Goal: Transaction & Acquisition: Purchase product/service

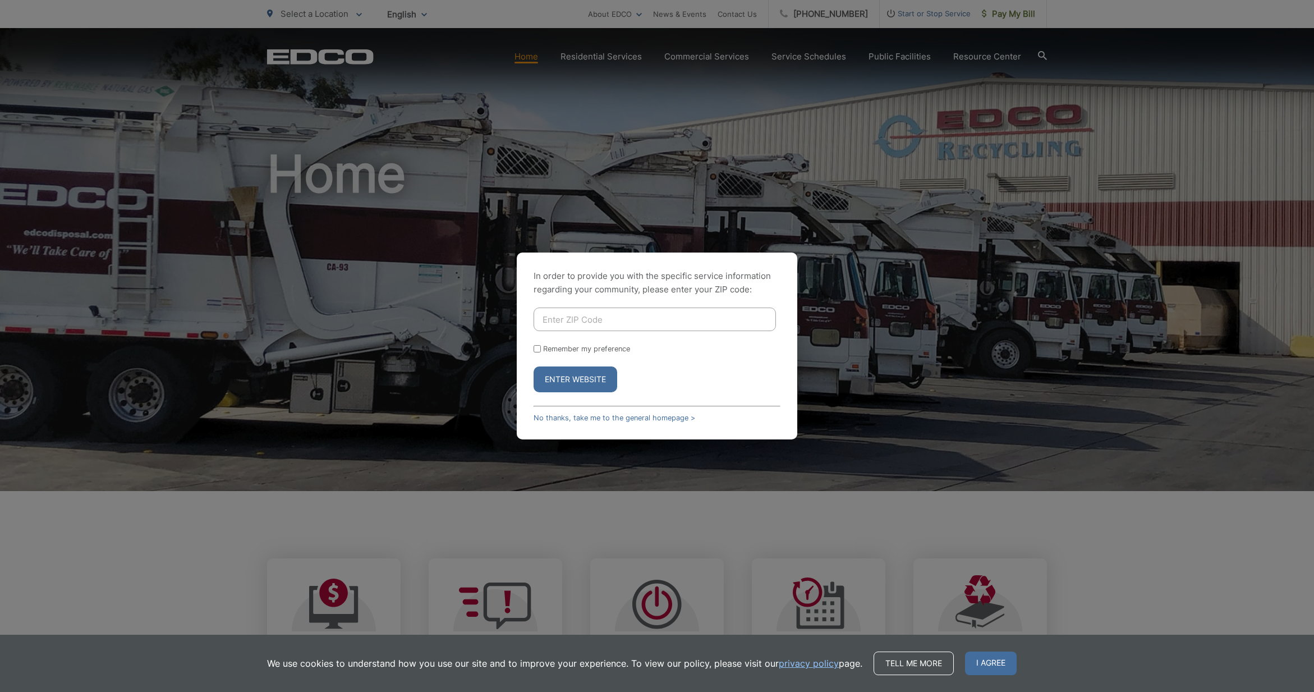
click at [546, 320] on input "Enter ZIP Code" at bounding box center [654, 319] width 242 height 24
type input "92025"
click at [575, 379] on button "Enter Website" at bounding box center [575, 379] width 84 height 26
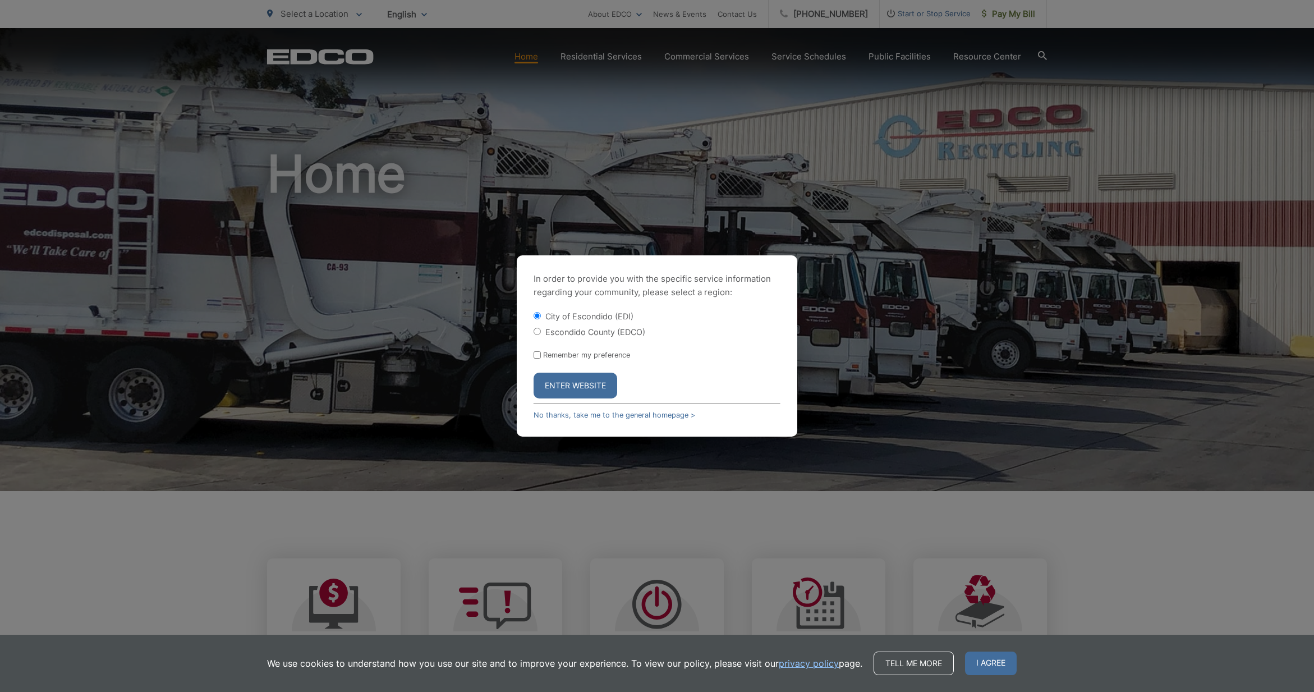
click at [535, 333] on input "Escondido County (EDCO)" at bounding box center [536, 331] width 7 height 7
radio input "true"
click at [572, 387] on button "Enter Website" at bounding box center [575, 385] width 84 height 26
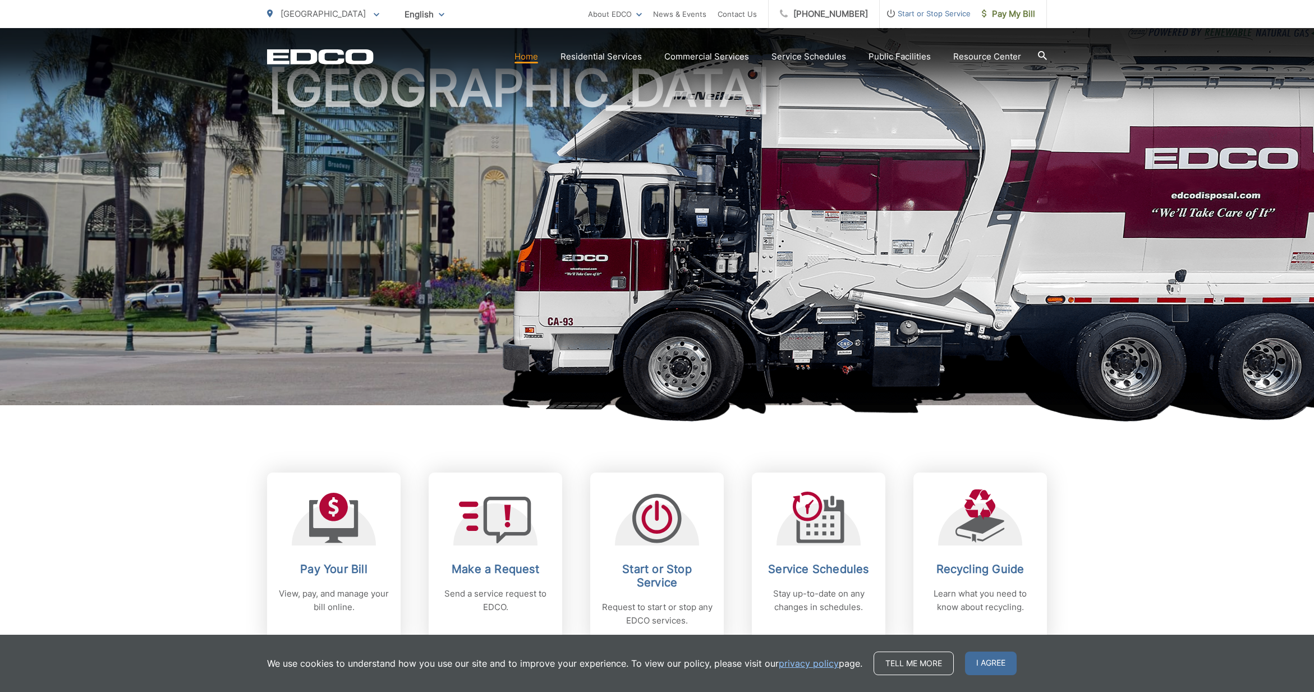
scroll to position [90, 0]
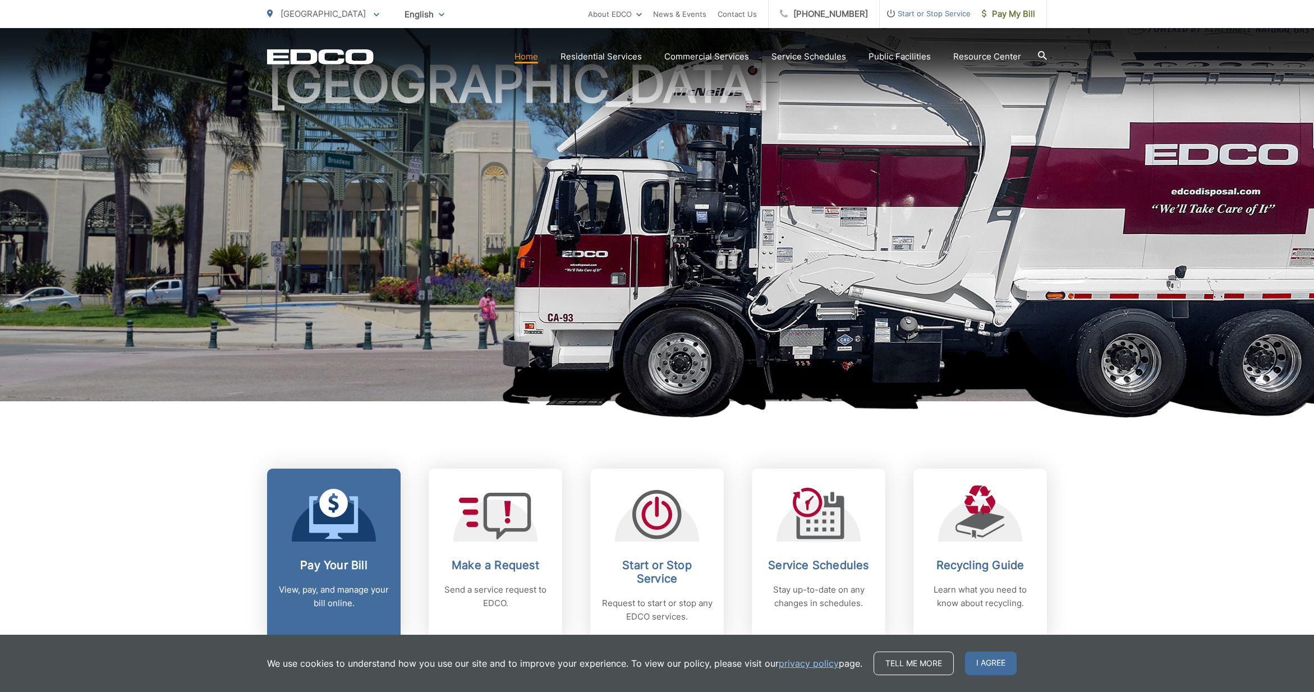
click at [319, 525] on icon at bounding box center [333, 517] width 49 height 43
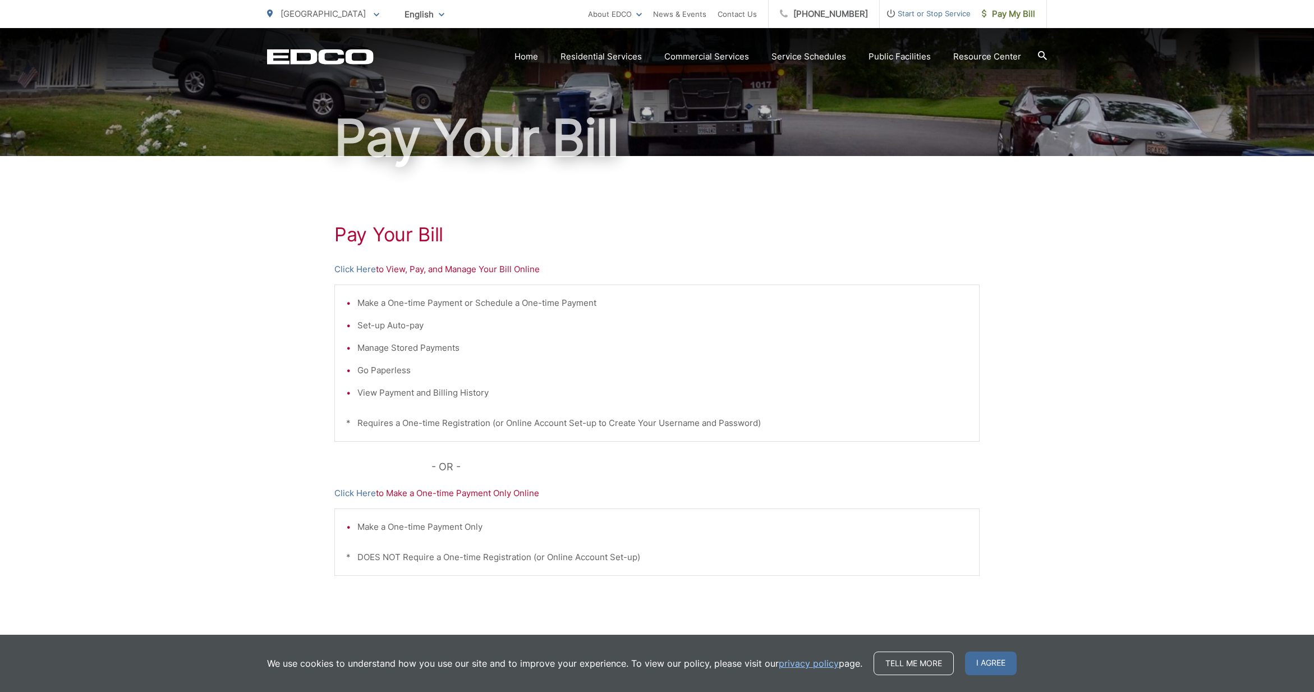
scroll to position [71, 1]
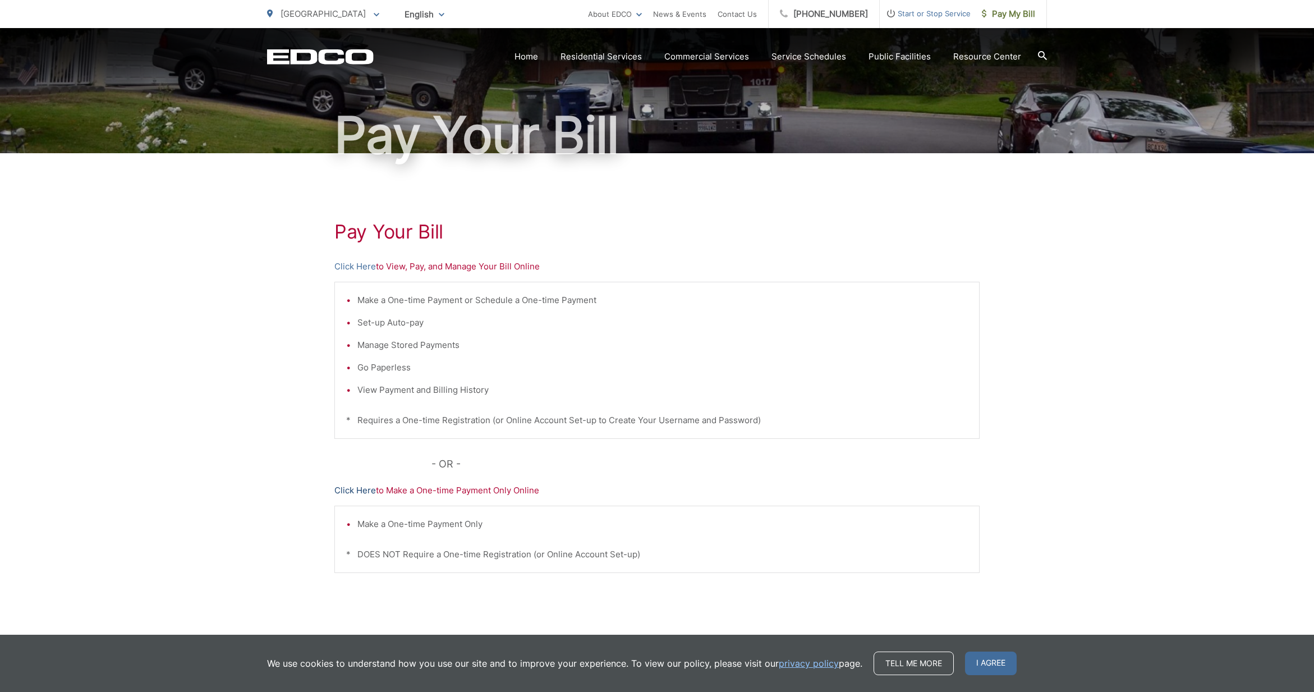
click at [362, 491] on link "Click Here" at bounding box center [355, 490] width 42 height 13
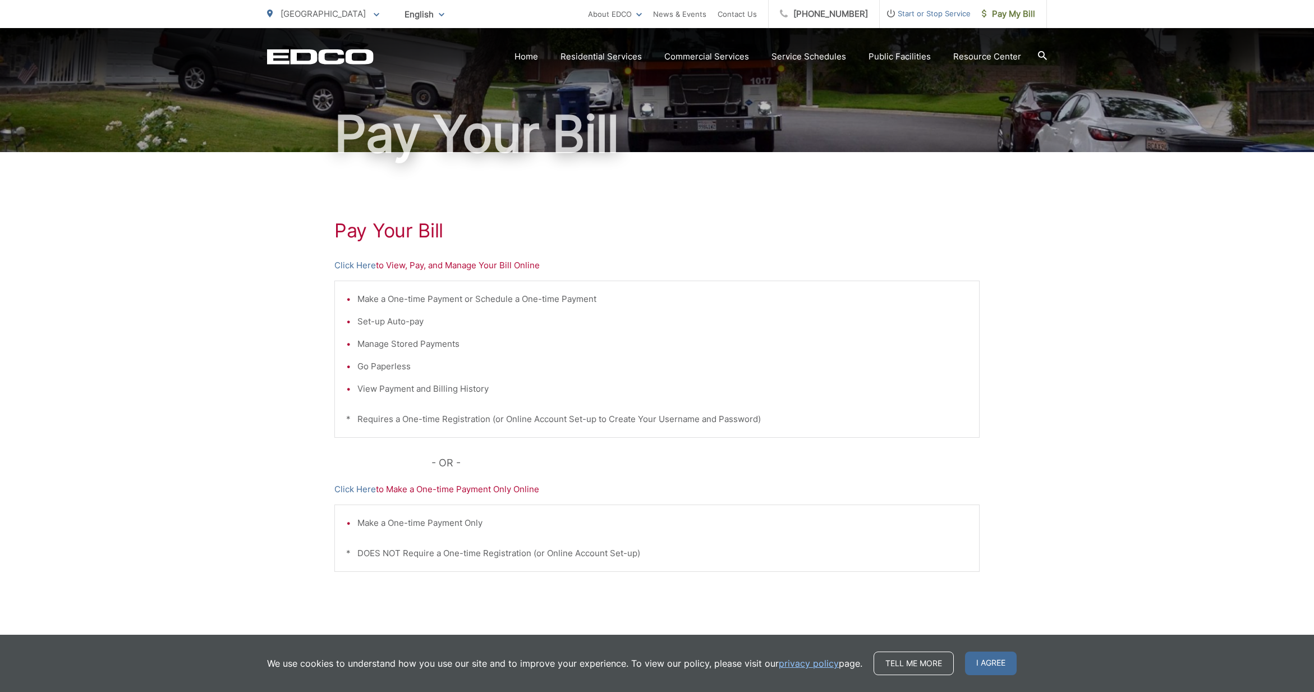
scroll to position [72, 0]
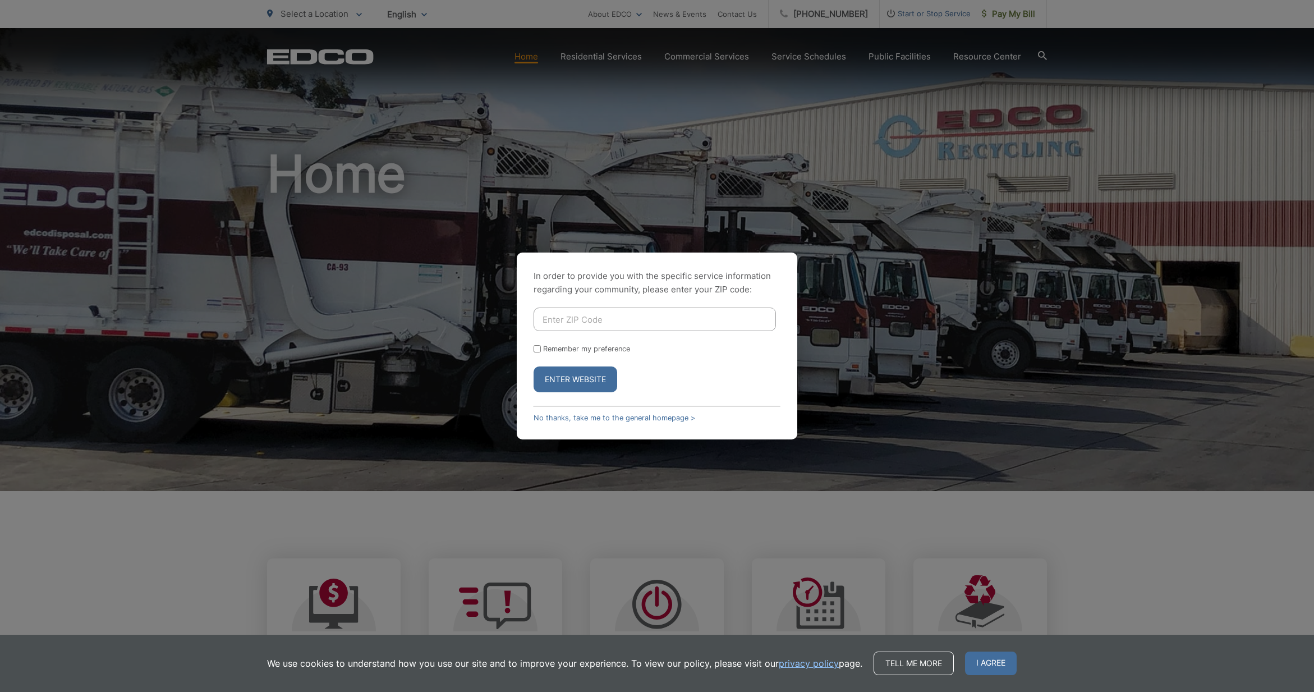
click at [583, 314] on input "Enter ZIP Code" at bounding box center [654, 319] width 242 height 24
type input "92025"
click at [672, 337] on form "92025 Remember my preference Enter Website" at bounding box center [656, 349] width 247 height 85
click at [533, 346] on input "Remember my preference" at bounding box center [536, 348] width 7 height 7
checkbox input "true"
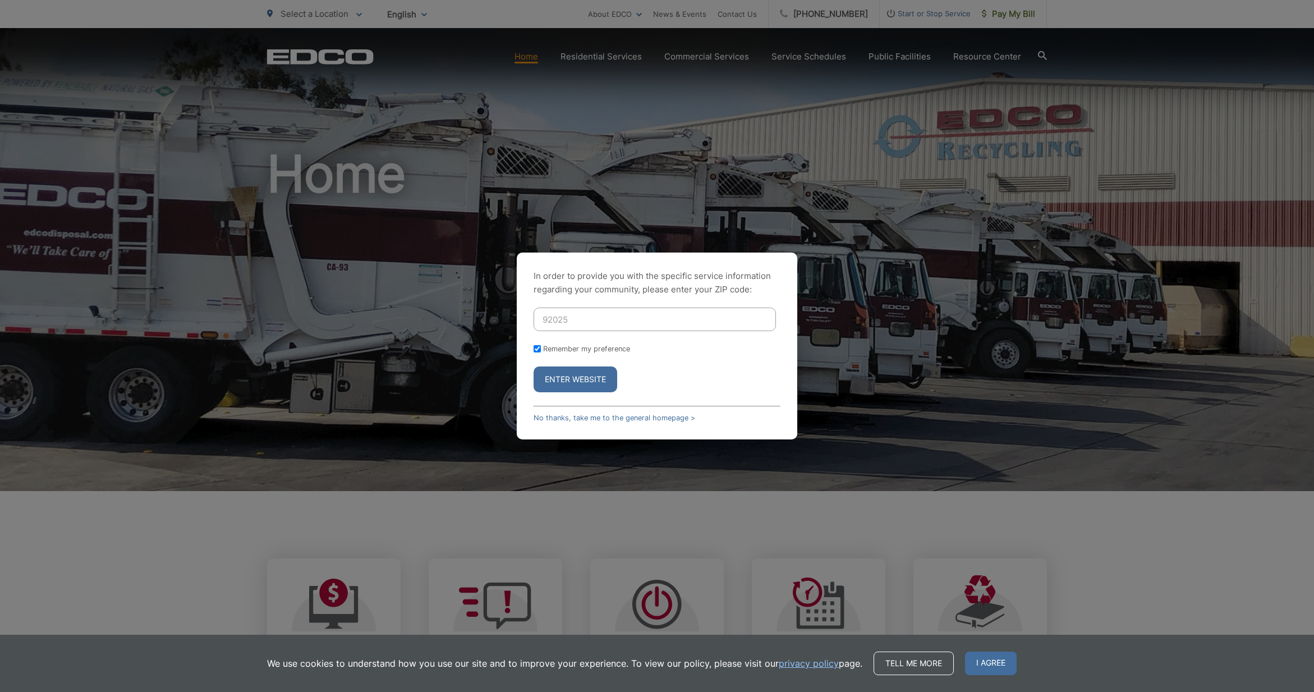
checkbox input "true"
click at [578, 379] on button "Enter Website" at bounding box center [575, 379] width 84 height 26
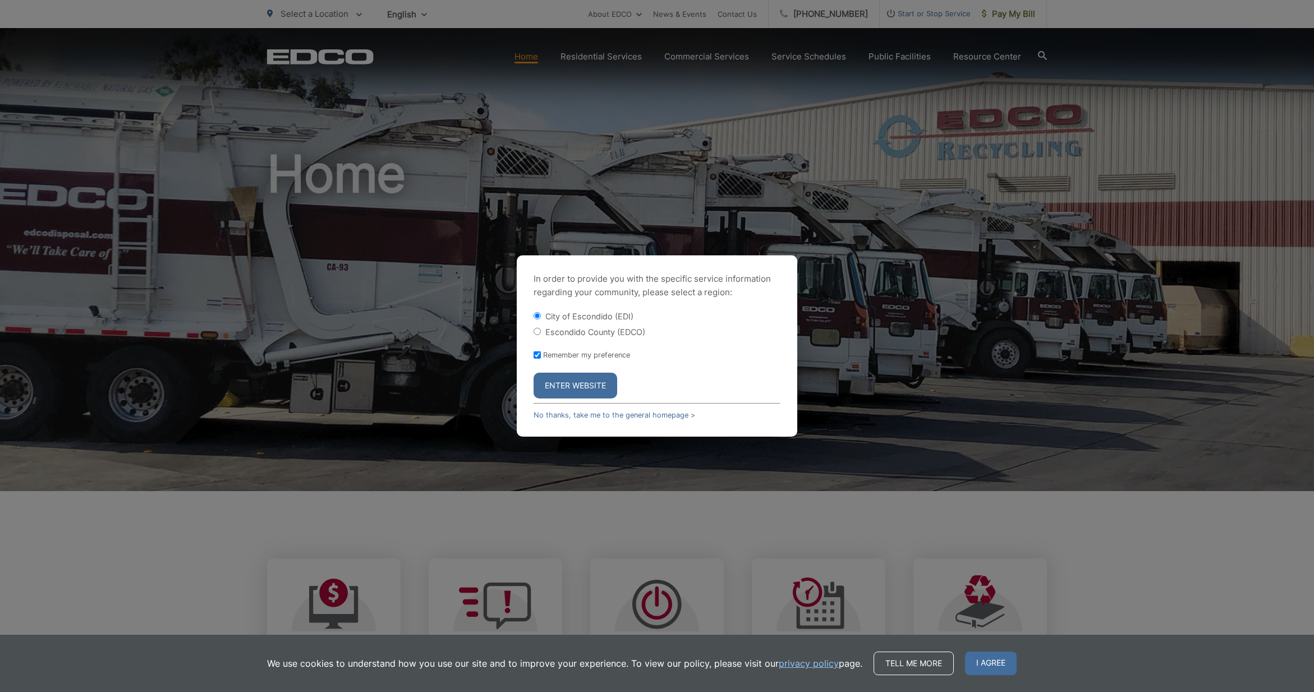
click at [536, 333] on input "Escondido County (EDCO)" at bounding box center [536, 331] width 7 height 7
radio input "true"
click at [581, 384] on button "Enter Website" at bounding box center [575, 385] width 84 height 26
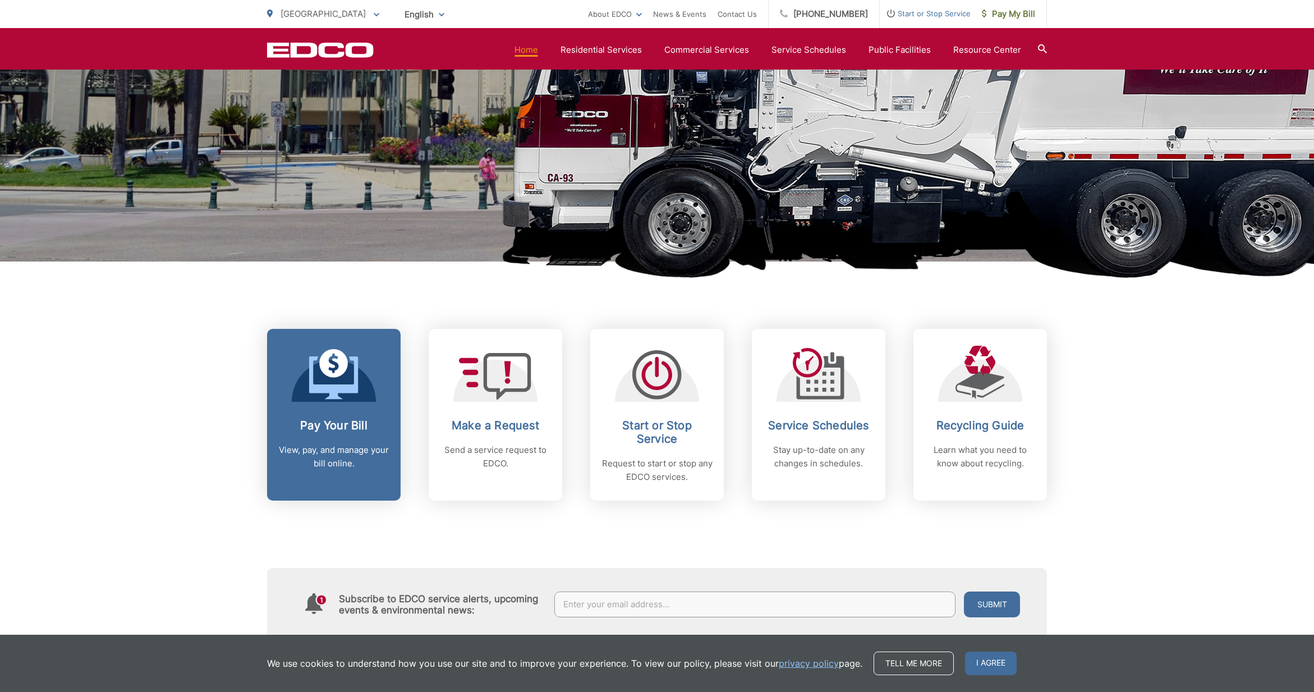
scroll to position [241, 0]
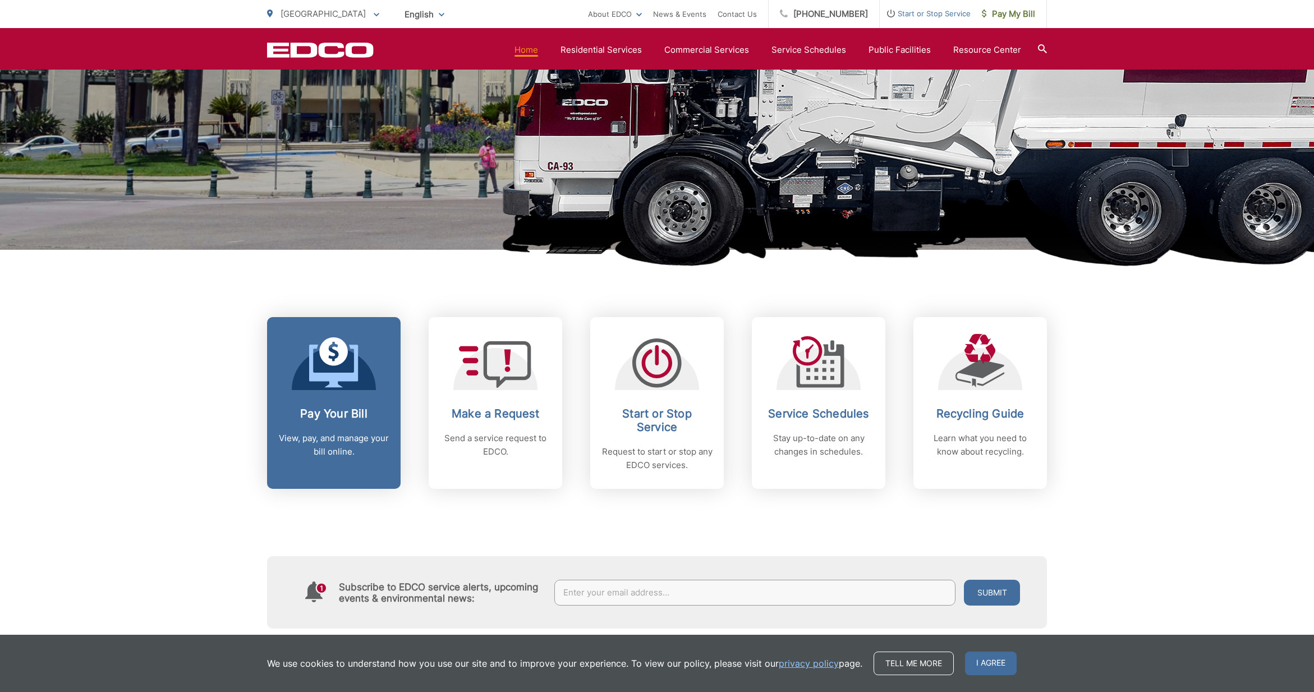
click at [345, 351] on icon at bounding box center [333, 351] width 29 height 29
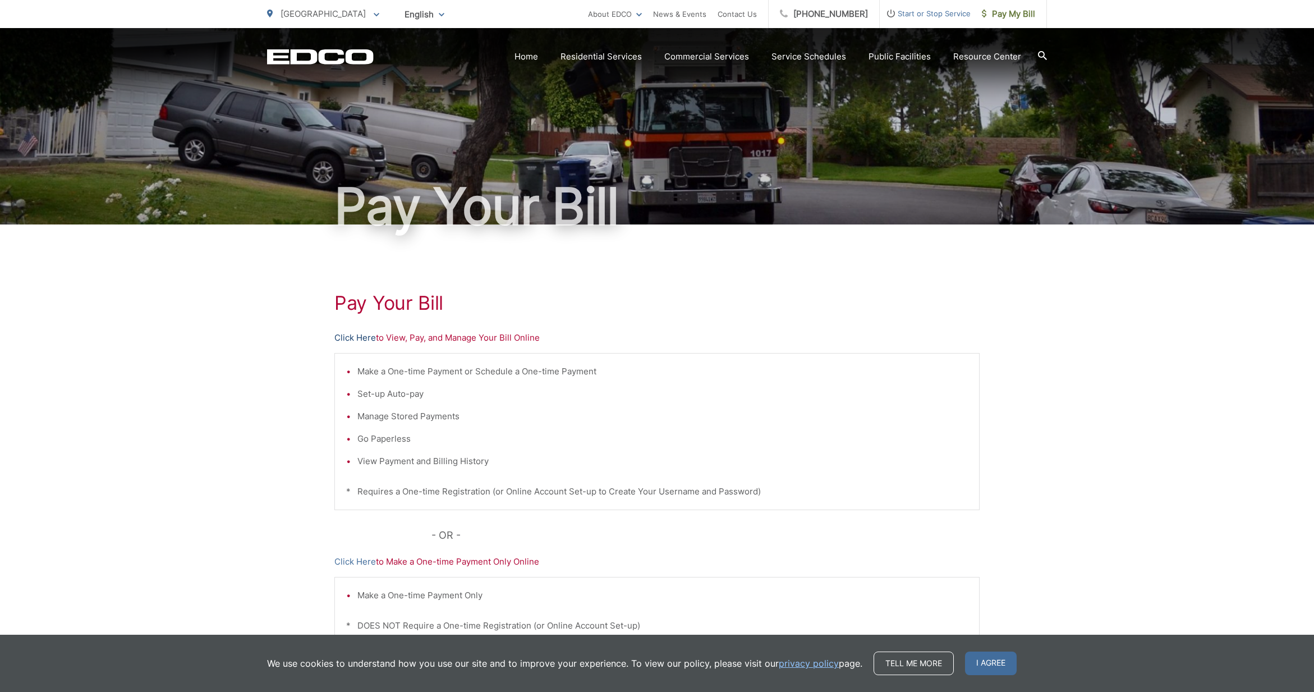
click at [349, 340] on link "Click Here" at bounding box center [355, 337] width 42 height 13
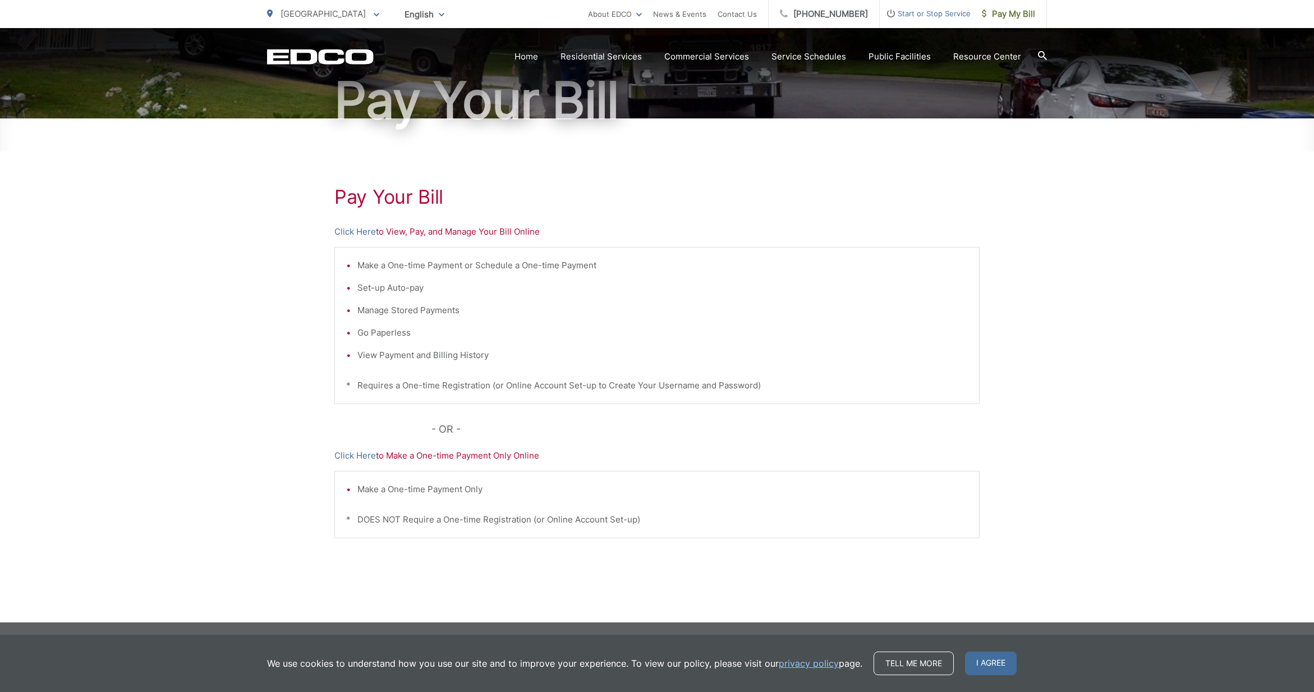
scroll to position [106, 0]
